Goal: Task Accomplishment & Management: Manage account settings

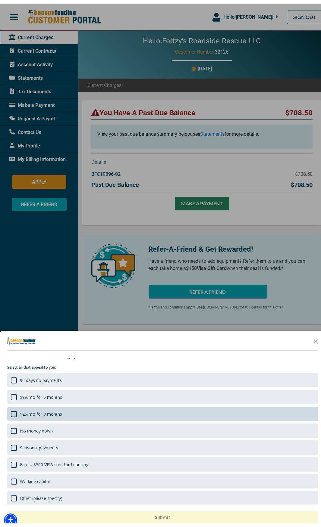
scroll to position [12, 0]
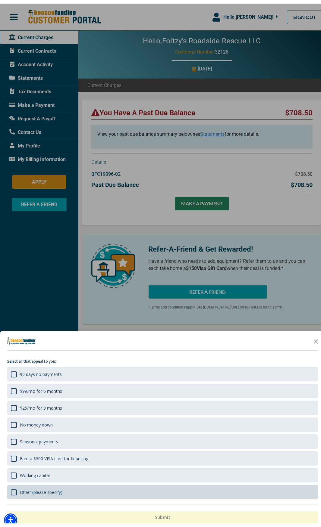
click at [23, 486] on div "Other (please specify)" at bounding box center [41, 489] width 42 height 6
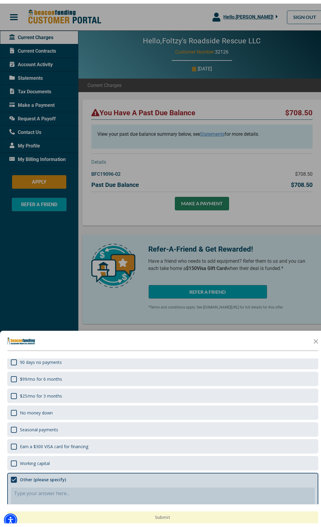
scroll to position [36, 0]
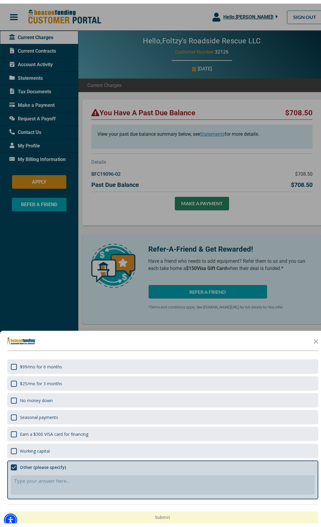
click at [33, 480] on textarea "Comment your answer\a Comment is required" at bounding box center [163, 481] width 304 height 19
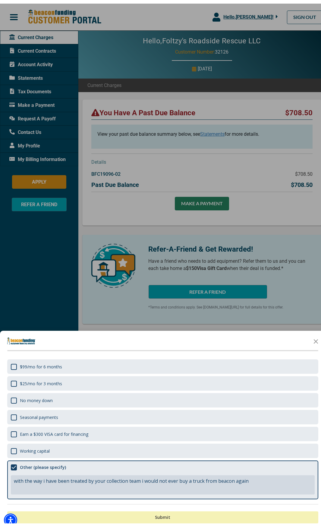
type textarea "with the way i have been treated by your collection team i would not ever buy a…"
click at [79, 509] on button "Submit" at bounding box center [162, 514] width 311 height 12
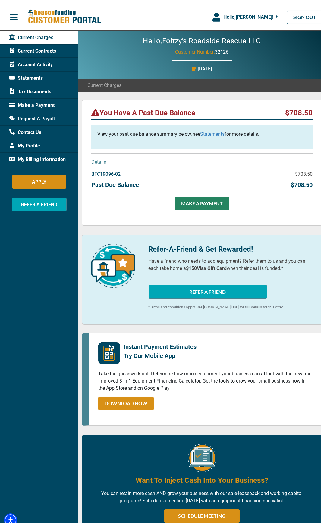
click at [206, 131] on link "Statements" at bounding box center [212, 131] width 24 height 6
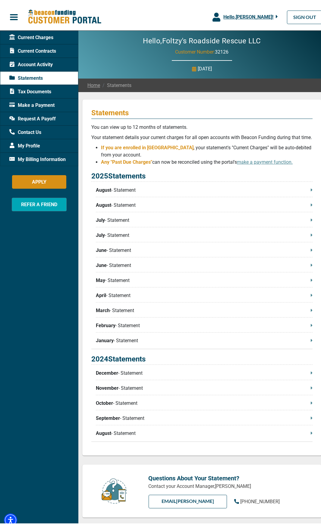
click at [150, 190] on p "August - Statement" at bounding box center [204, 186] width 217 height 7
click at [122, 205] on p "August - Statement" at bounding box center [204, 201] width 217 height 7
click at [117, 220] on p "July - Statement" at bounding box center [204, 216] width 217 height 7
click at [29, 46] on span "Current Contracts" at bounding box center [32, 47] width 47 height 7
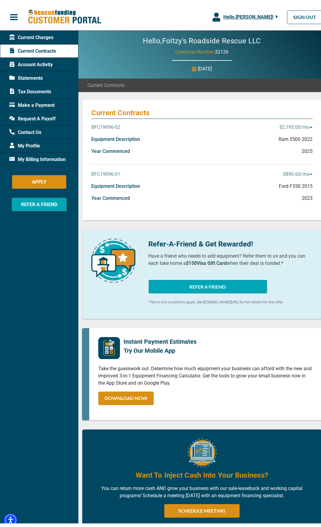
click at [115, 121] on p "BFC19096-02" at bounding box center [105, 123] width 29 height 7
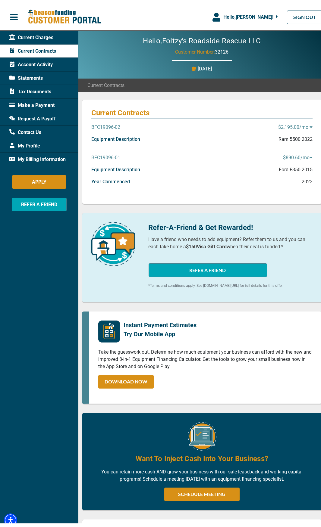
click at [118, 121] on p "BFC19096-02" at bounding box center [105, 123] width 29 height 7
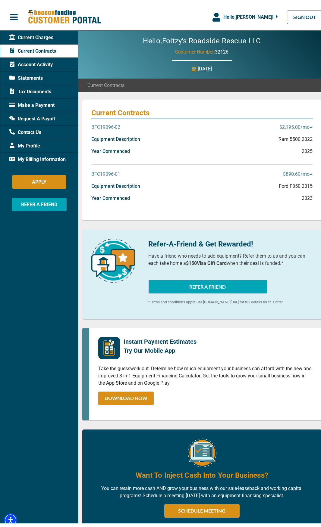
click at [28, 58] on span "Account Activity" at bounding box center [30, 61] width 43 height 7
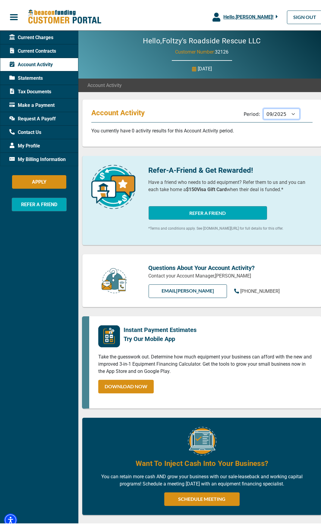
click at [268, 109] on select "10/2025 09/2025 08/2025 07/2025 06/2025 05/2025 04/2025 03/2025 02/2025 01/2025…" at bounding box center [281, 110] width 36 height 11
select select "08/2025"
click at [263, 105] on select "10/2025 09/2025 08/2025 07/2025 06/2025 05/2025 04/2025 03/2025 02/2025 01/2025…" at bounding box center [281, 110] width 36 height 11
click at [26, 76] on span "Statements" at bounding box center [25, 74] width 33 height 7
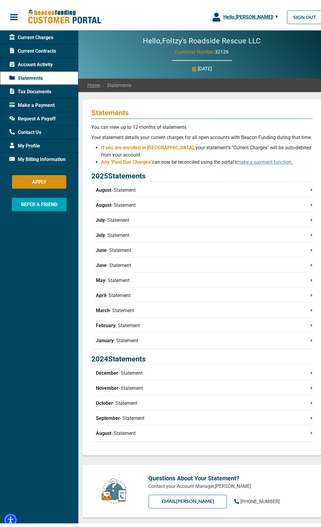
click at [30, 45] on span "Current Contracts" at bounding box center [32, 47] width 47 height 7
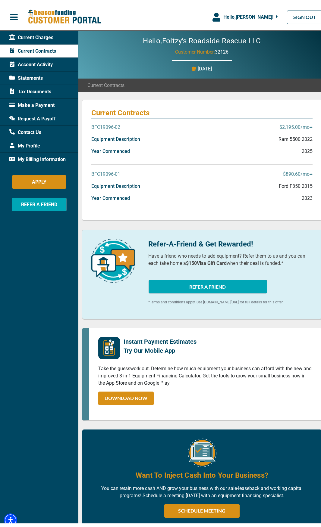
click at [53, 156] on span "My Billing Information" at bounding box center [37, 155] width 56 height 7
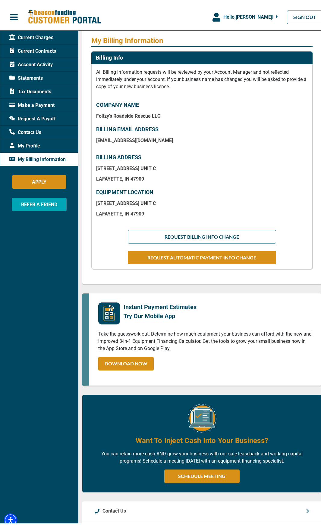
scroll to position [181, 0]
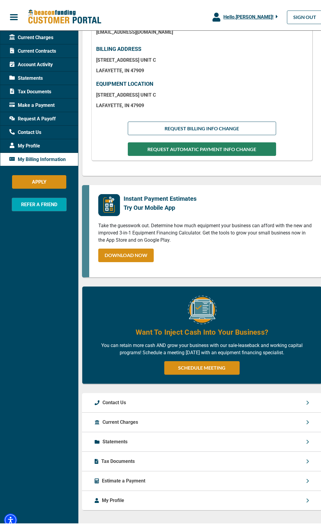
click at [168, 147] on button "REQUEST AUTOMATIC PAYMENT INFO CHANGE" at bounding box center [202, 146] width 148 height 14
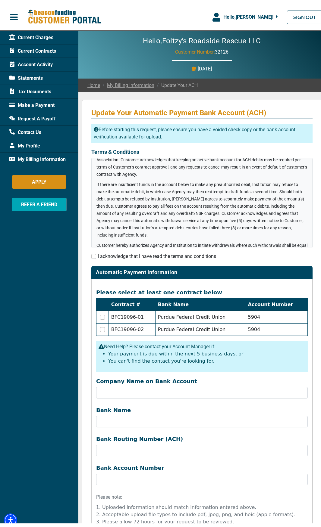
click at [43, 158] on span "My Billing Information" at bounding box center [37, 155] width 56 height 7
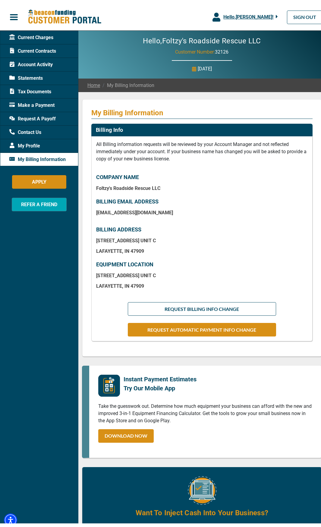
click at [26, 155] on span "My Billing Information" at bounding box center [37, 155] width 56 height 7
click at [13, 16] on span "button" at bounding box center [13, 13] width 9 height 9
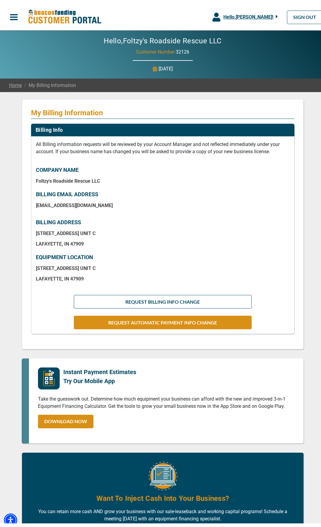
click at [13, 16] on span "button" at bounding box center [13, 13] width 9 height 9
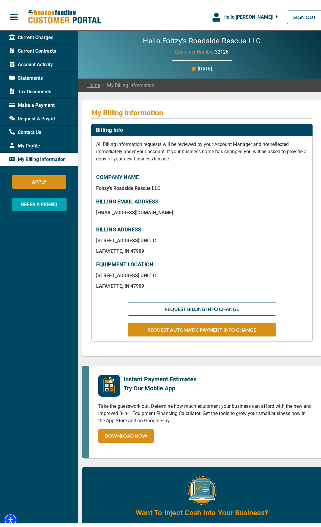
click at [30, 45] on span "Current Contracts" at bounding box center [32, 47] width 47 height 7
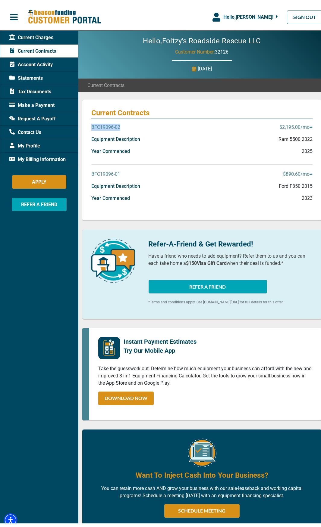
drag, startPoint x: 130, startPoint y: 124, endPoint x: 92, endPoint y: 124, distance: 38.2
click at [92, 124] on div "BFC19096-02 $2,195.00 /mo" at bounding box center [201, 126] width 221 height 12
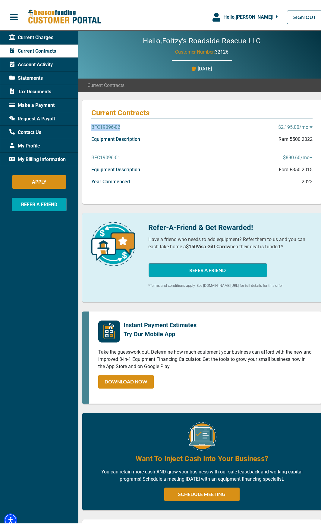
copy p "BFC19096-02"
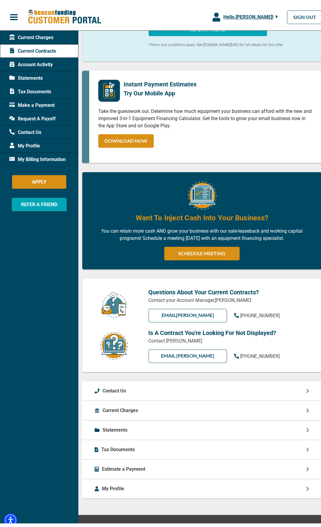
scroll to position [255, 0]
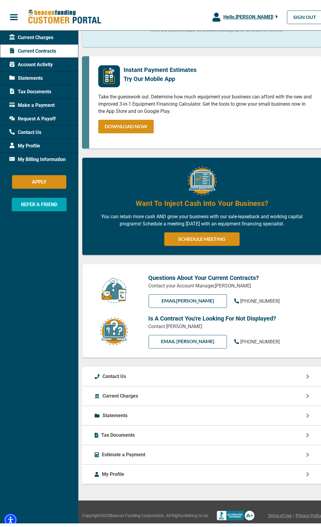
click at [122, 433] on p "Tax Documents" at bounding box center [117, 431] width 33 height 7
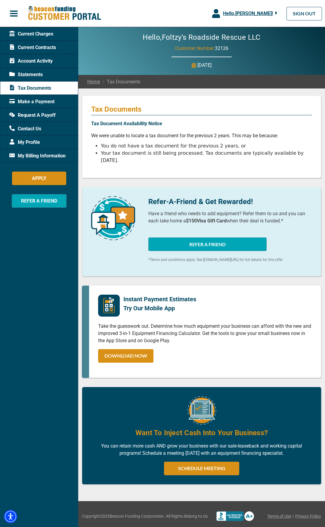
click at [24, 72] on span "Statements" at bounding box center [25, 74] width 33 height 7
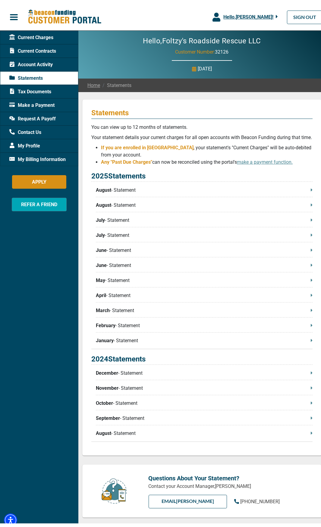
click at [34, 33] on span "Current Charges" at bounding box center [31, 33] width 44 height 7
